Goal: Task Accomplishment & Management: Manage account settings

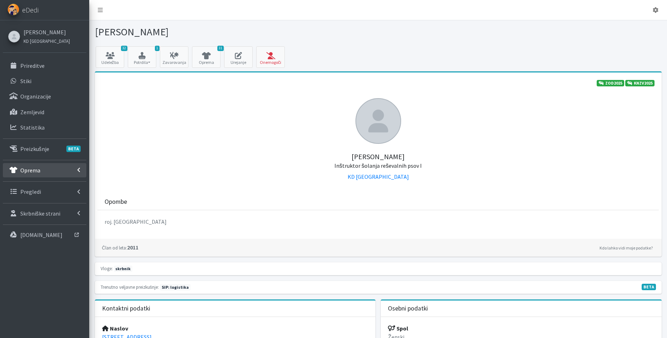
click at [47, 176] on link "Oprema" at bounding box center [44, 170] width 83 height 14
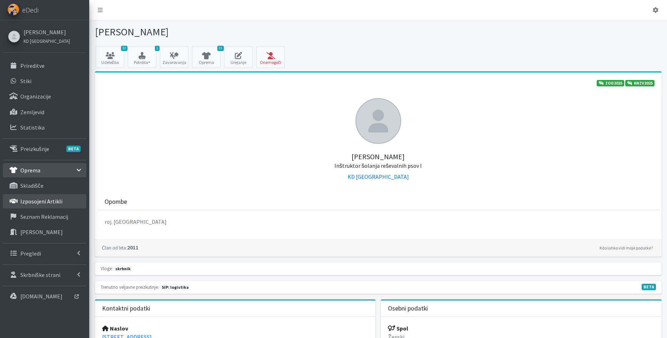
click at [62, 198] on link "Izposojeni artikli" at bounding box center [44, 201] width 83 height 14
click at [69, 203] on link "Izposojeni artikli" at bounding box center [44, 201] width 83 height 14
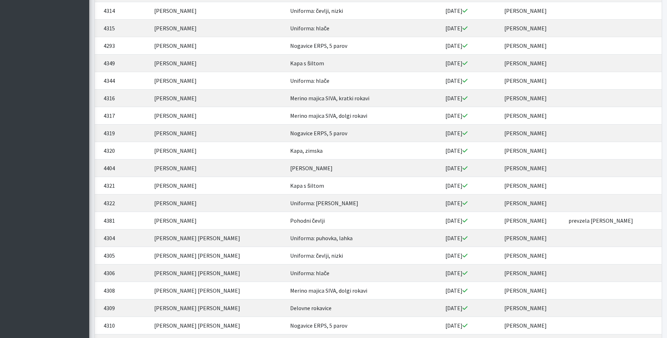
scroll to position [3783, 0]
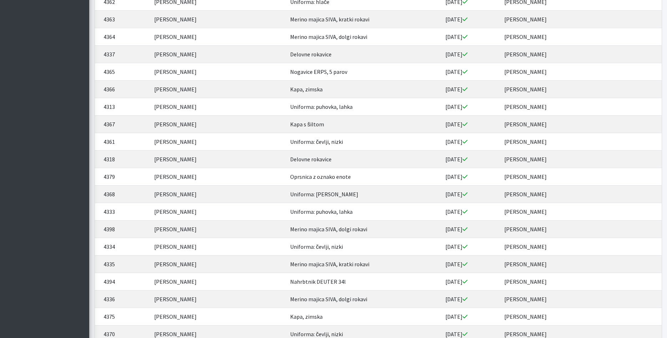
scroll to position [3310, 0]
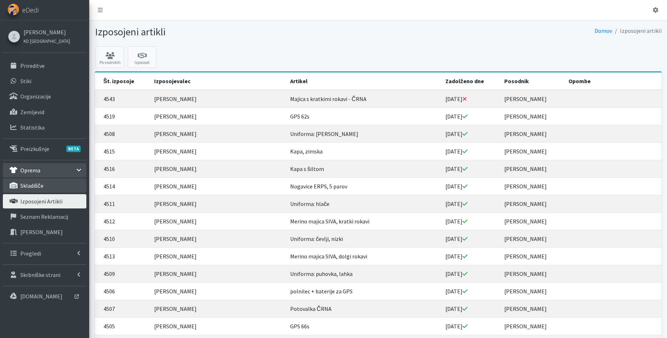
click at [55, 187] on link "skladišče" at bounding box center [44, 185] width 83 height 14
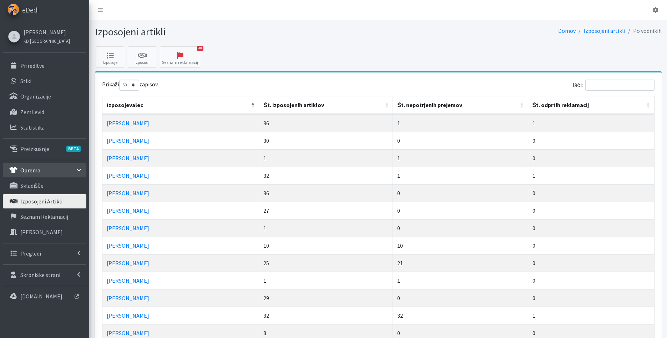
select select "50"
click at [293, 106] on th "Št. izposojenih artiklov" at bounding box center [326, 105] width 134 height 18
click at [294, 107] on th "Št. izposojenih artiklov" at bounding box center [326, 105] width 134 height 18
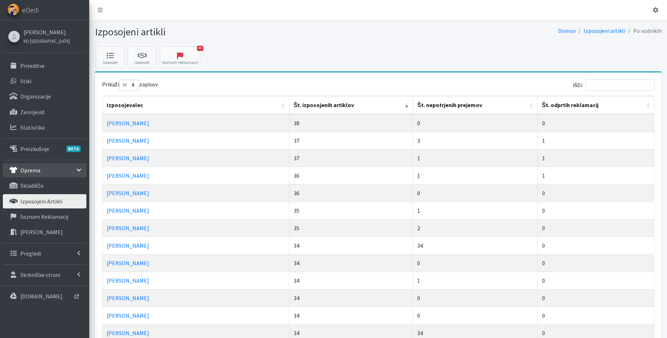
click at [448, 109] on th "Št. nepotrjenih prejemov" at bounding box center [475, 105] width 124 height 18
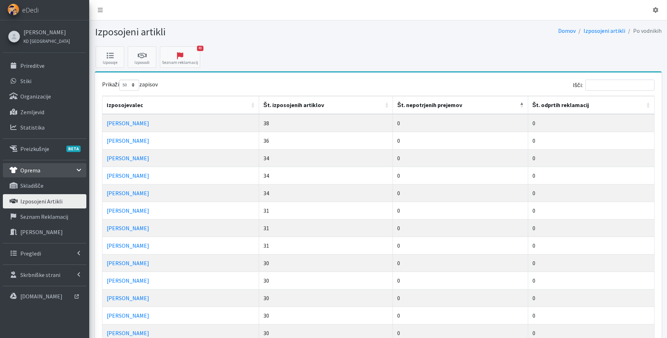
click at [448, 109] on th "Št. nepotrjenih prejemov" at bounding box center [460, 105] width 135 height 18
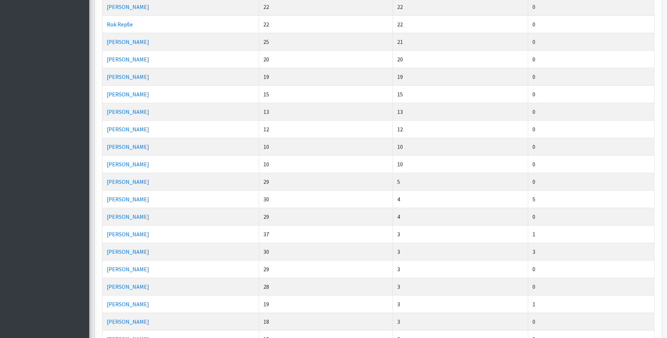
scroll to position [327, 0]
drag, startPoint x: 402, startPoint y: 199, endPoint x: 372, endPoint y: 197, distance: 29.7
click at [372, 197] on tr "Jaka Skubic 10 10 0" at bounding box center [378, 197] width 552 height 17
click at [368, 197] on td "10" at bounding box center [326, 197] width 134 height 17
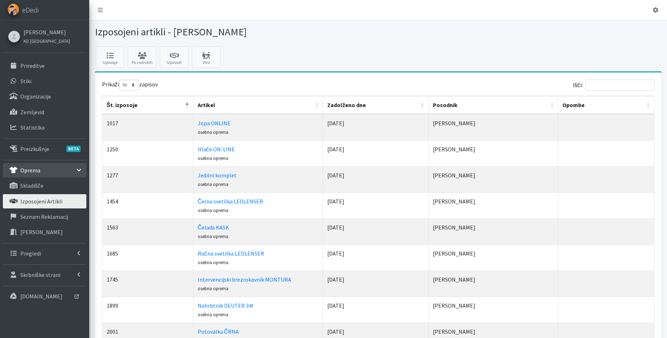
select select "50"
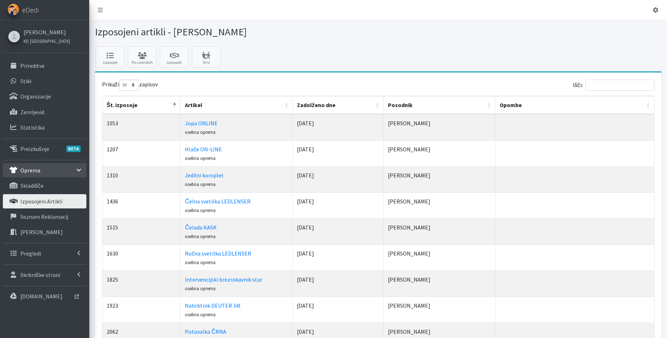
select select "50"
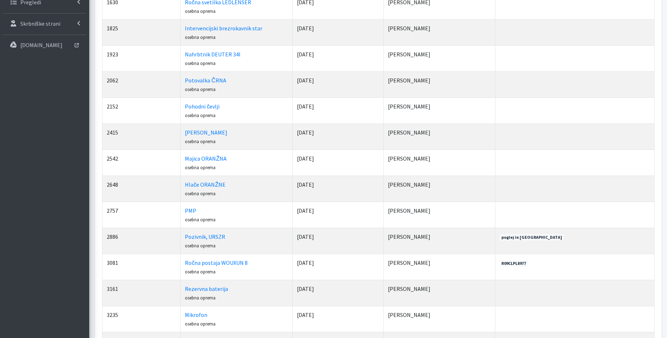
scroll to position [239, 0]
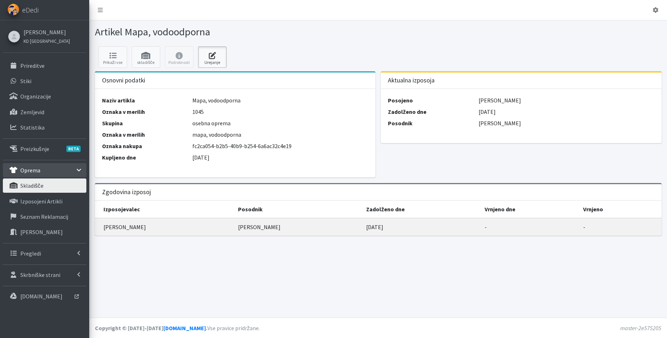
click at [207, 51] on link "Urejanje" at bounding box center [212, 56] width 29 height 21
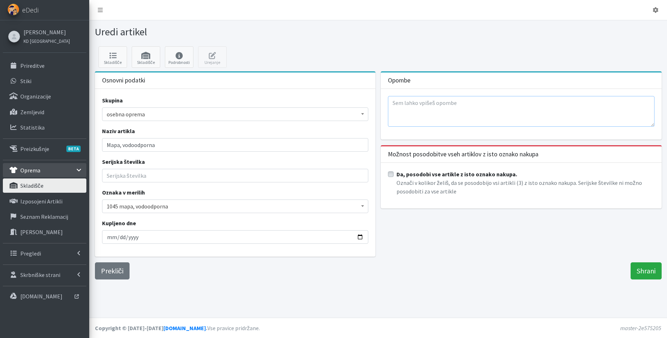
click at [449, 112] on textarea at bounding box center [521, 111] width 266 height 31
type textarea "SIP4"
click at [648, 270] on input "Shrani" at bounding box center [645, 270] width 31 height 17
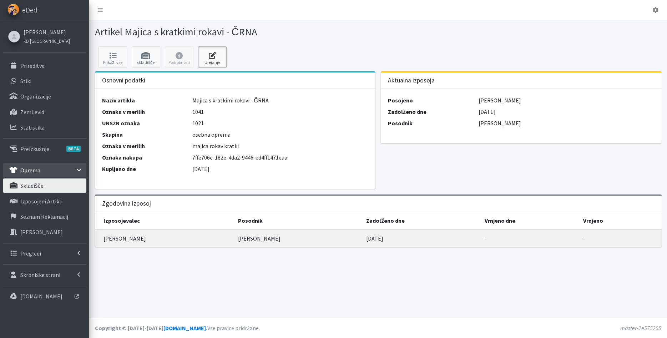
click at [221, 57] on icon at bounding box center [212, 55] width 24 height 7
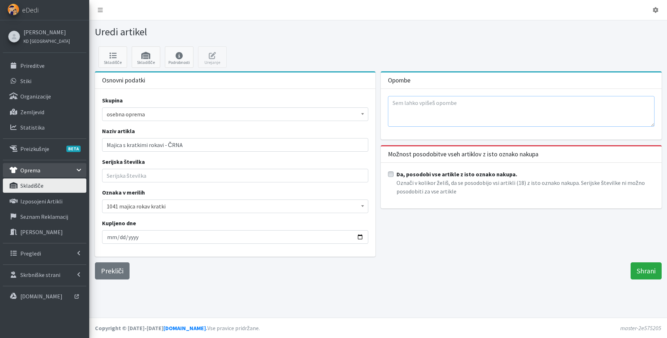
click at [457, 108] on textarea at bounding box center [521, 111] width 266 height 31
type textarea "A"
drag, startPoint x: 418, startPoint y: 101, endPoint x: 367, endPoint y: 103, distance: 50.7
click at [388, 103] on textarea "Artikel" at bounding box center [521, 111] width 266 height 31
paste textarea "ODPIS"
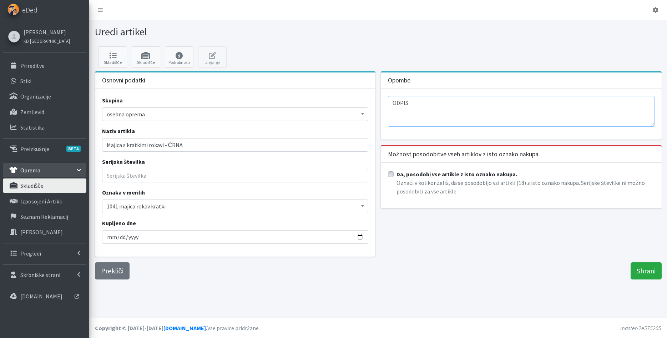
drag, startPoint x: 400, startPoint y: 103, endPoint x: 360, endPoint y: 102, distance: 40.0
click at [388, 102] on textarea "ODPIS" at bounding box center [521, 111] width 266 height 31
click at [451, 106] on textarea "ODPIS" at bounding box center [521, 111] width 266 height 31
drag, startPoint x: 437, startPoint y: 107, endPoint x: 362, endPoint y: 93, distance: 75.9
click at [388, 96] on textarea "ODPIS Hrnčič" at bounding box center [521, 111] width 266 height 31
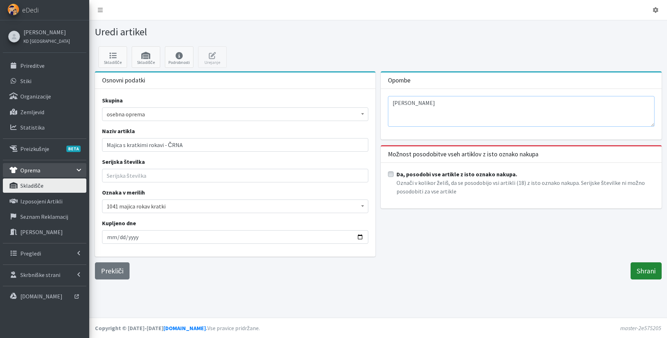
type textarea "ODPIS Hrnčič"
click at [643, 267] on input "Shrani" at bounding box center [645, 270] width 31 height 17
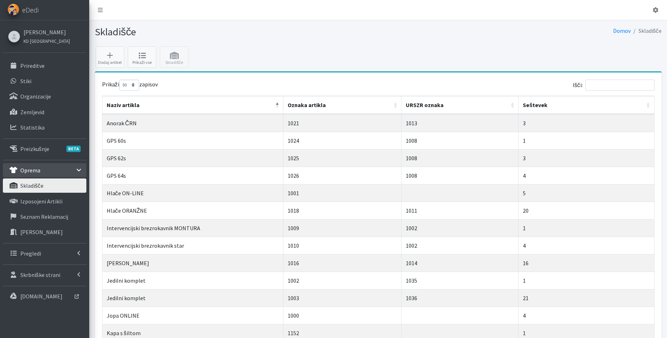
select select "50"
click at [141, 56] on icon at bounding box center [142, 55] width 24 height 7
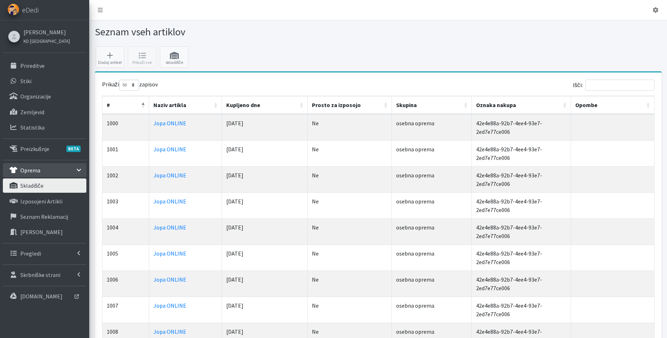
select select "50"
click at [611, 85] on input "Išči:" at bounding box center [619, 85] width 69 height 11
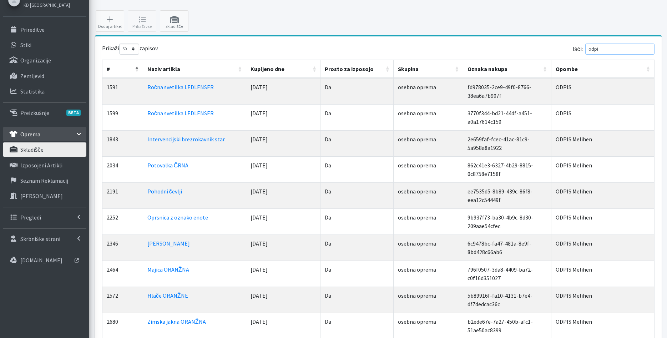
scroll to position [36, 0]
type input "odpi"
drag, startPoint x: 609, startPoint y: 84, endPoint x: 587, endPoint y: 85, distance: 22.8
click at [587, 85] on tr "1591 Ročna svetilka LEDLENSER 01.01.2016 Da osebna oprema fd978035-2ce9-49f0-87…" at bounding box center [378, 91] width 552 height 26
copy tr "ODPIS"
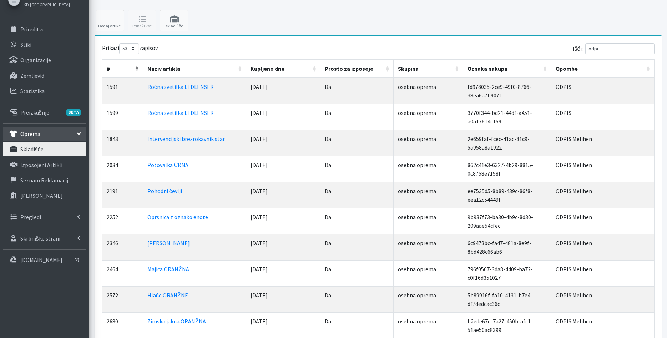
click at [607, 104] on td "ODPIS" at bounding box center [602, 117] width 103 height 26
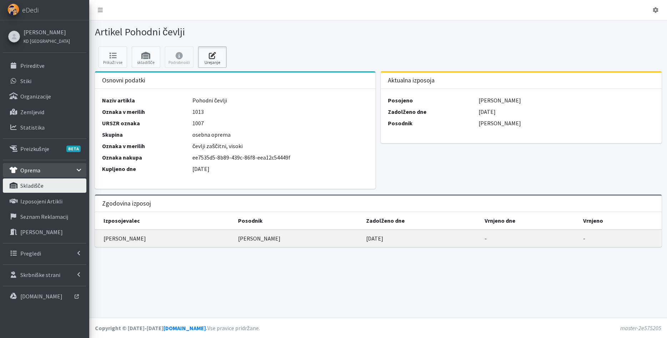
click at [218, 52] on icon at bounding box center [212, 55] width 24 height 7
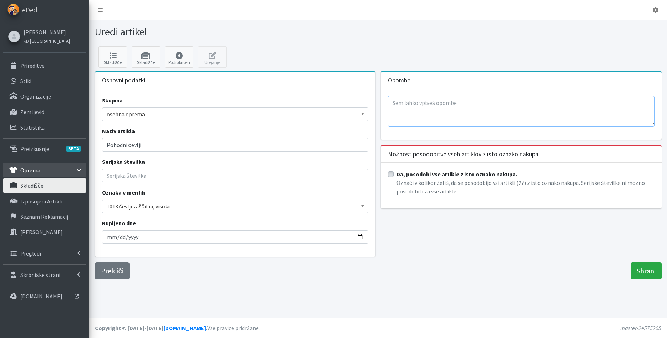
click at [503, 117] on textarea at bounding box center [521, 111] width 266 height 31
paste textarea "[PERSON_NAME]"
type textarea "[PERSON_NAME]"
click at [636, 269] on input "Shrani" at bounding box center [645, 270] width 31 height 17
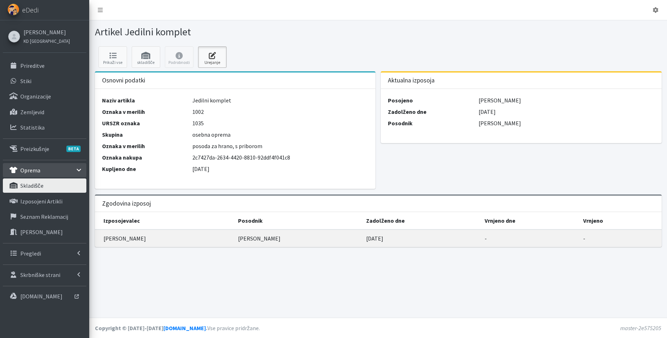
click at [207, 52] on icon at bounding box center [212, 55] width 24 height 7
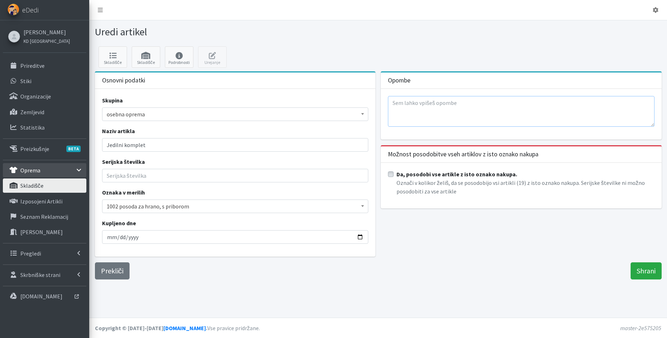
click at [433, 100] on textarea at bounding box center [521, 111] width 266 height 31
paste textarea "[PERSON_NAME]"
type textarea "[PERSON_NAME]"
click at [641, 266] on input "Shrani" at bounding box center [645, 270] width 31 height 17
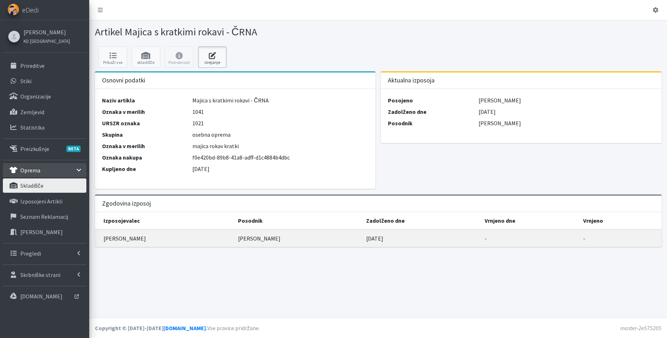
click at [219, 60] on link "Urejanje" at bounding box center [212, 56] width 29 height 21
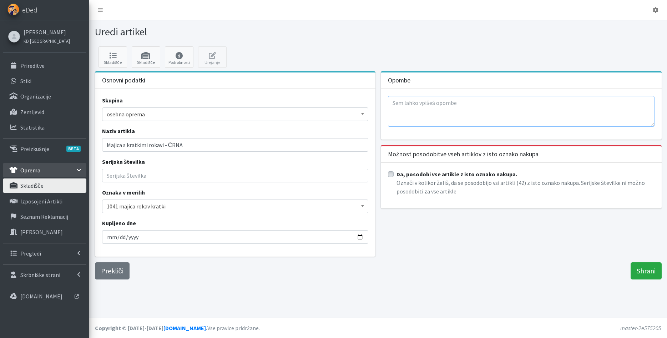
click at [438, 110] on textarea at bounding box center [521, 111] width 266 height 31
paste textarea "[PERSON_NAME]"
drag, startPoint x: 409, startPoint y: 103, endPoint x: 512, endPoint y: 113, distance: 104.3
click at [504, 112] on textarea "[PERSON_NAME]" at bounding box center [521, 111] width 266 height 31
type textarea "ODPIS Bastelj"
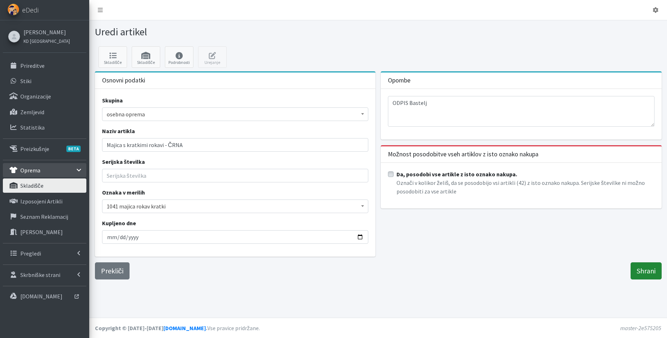
click at [644, 268] on input "Shrani" at bounding box center [645, 270] width 31 height 17
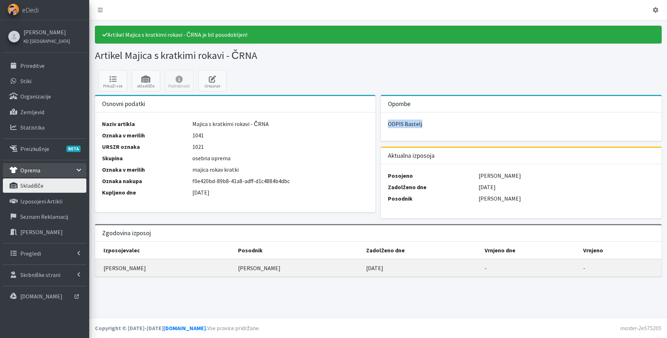
drag, startPoint x: 451, startPoint y: 125, endPoint x: 382, endPoint y: 118, distance: 69.9
click at [382, 118] on div "ODPIS Bastelj" at bounding box center [521, 126] width 281 height 29
copy p "ODPIS Bastelj"
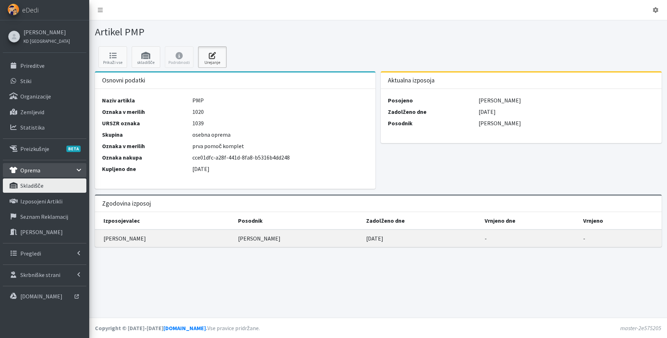
click at [208, 62] on link "Urejanje" at bounding box center [212, 56] width 29 height 21
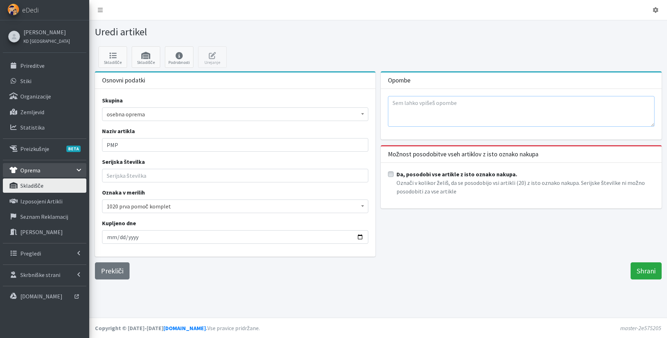
click at [412, 114] on textarea at bounding box center [521, 111] width 266 height 31
paste textarea "ODPIS Bastelj"
type textarea "ODPIS Bastelj"
click at [646, 268] on input "Shrani" at bounding box center [645, 270] width 31 height 17
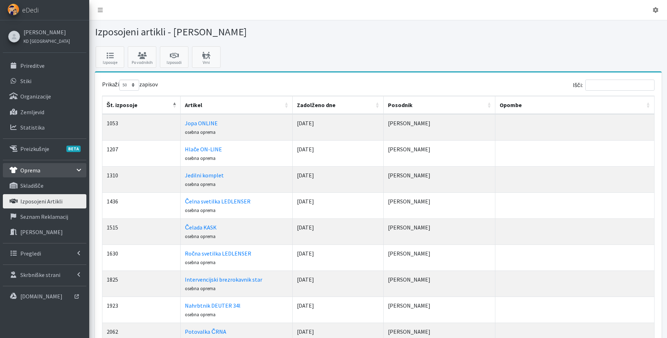
select select "50"
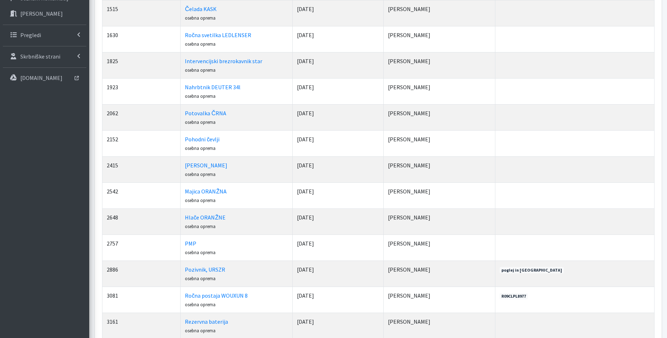
scroll to position [348, 0]
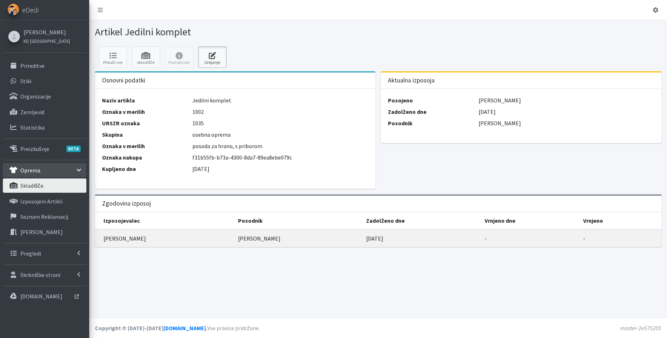
click at [221, 52] on icon at bounding box center [212, 55] width 24 height 7
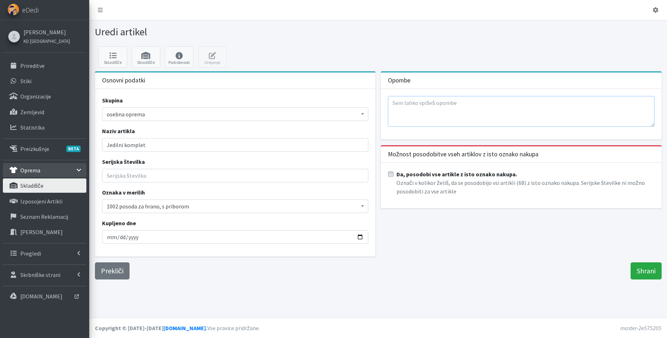
click at [495, 108] on textarea at bounding box center [521, 111] width 266 height 31
paste textarea "ODPIS Bastelj"
type textarea "ODPIS Bastelj"
click at [635, 265] on input "Shrani" at bounding box center [645, 270] width 31 height 17
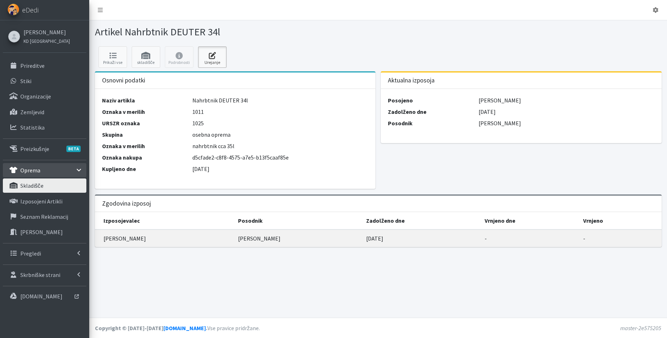
click at [216, 53] on icon at bounding box center [212, 55] width 24 height 7
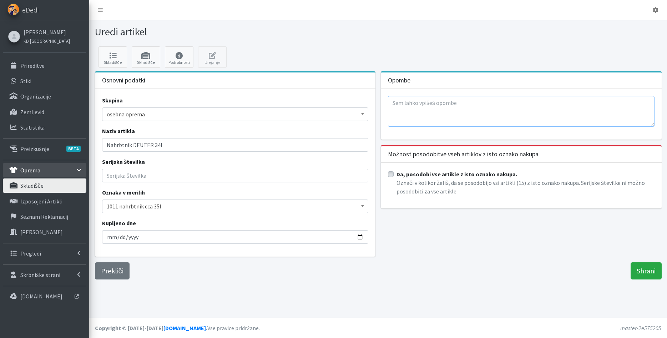
click at [425, 118] on textarea at bounding box center [521, 111] width 266 height 31
paste textarea "ODPIS Bastelj"
type textarea "ODPIS Bastelj"
click at [637, 271] on input "Shrani" at bounding box center [645, 270] width 31 height 17
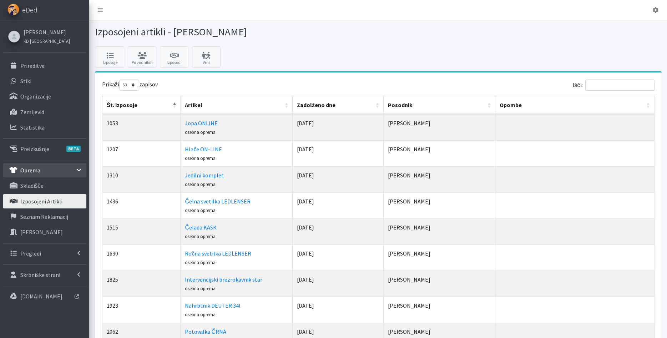
select select "50"
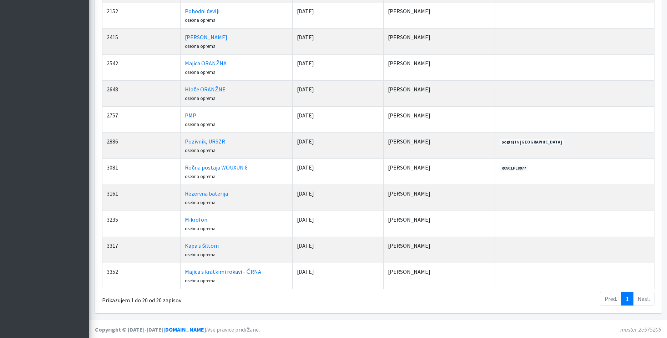
scroll to position [348, 0]
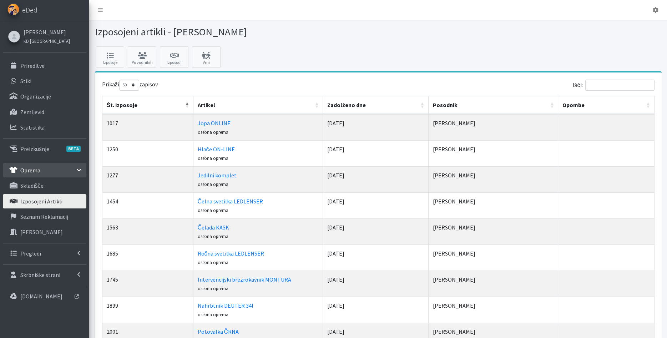
select select "50"
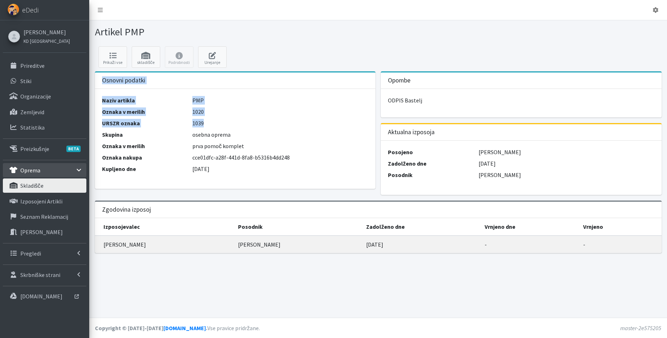
drag, startPoint x: 210, startPoint y: 86, endPoint x: 242, endPoint y: 126, distance: 50.7
click at [241, 126] on div "Osnovni podatki Naziv artikla PMP Oznaka v merilih 1020 URSZR oznaka 1039 Skupi…" at bounding box center [235, 129] width 281 height 117
drag, startPoint x: 243, startPoint y: 124, endPoint x: 236, endPoint y: 114, distance: 12.2
click at [243, 125] on dd "1039" at bounding box center [280, 123] width 181 height 9
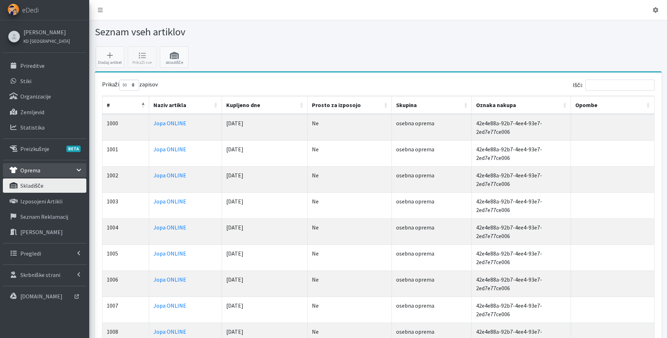
select select "50"
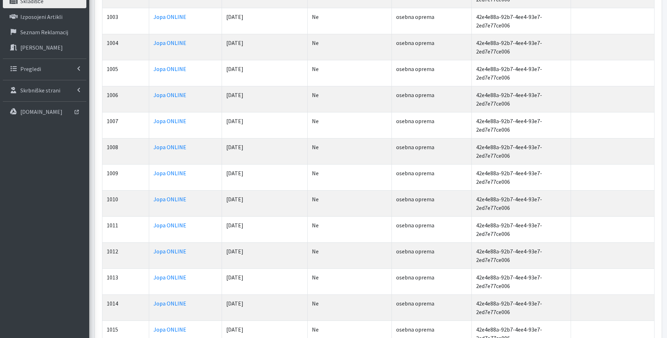
scroll to position [255, 0]
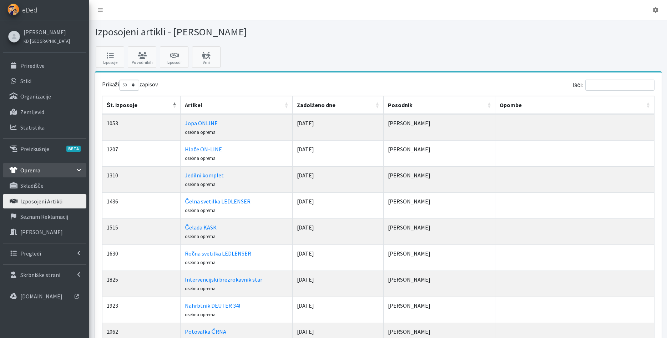
select select "50"
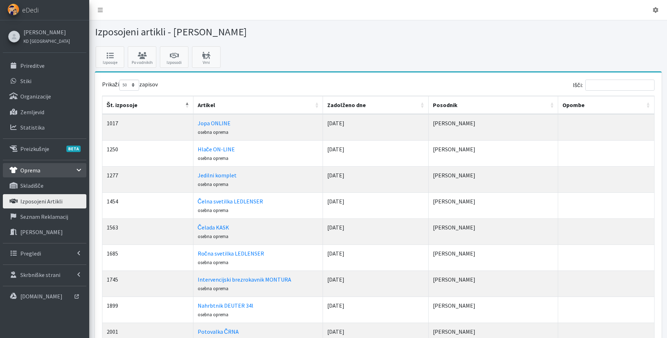
select select "50"
